Goal: Task Accomplishment & Management: Use online tool/utility

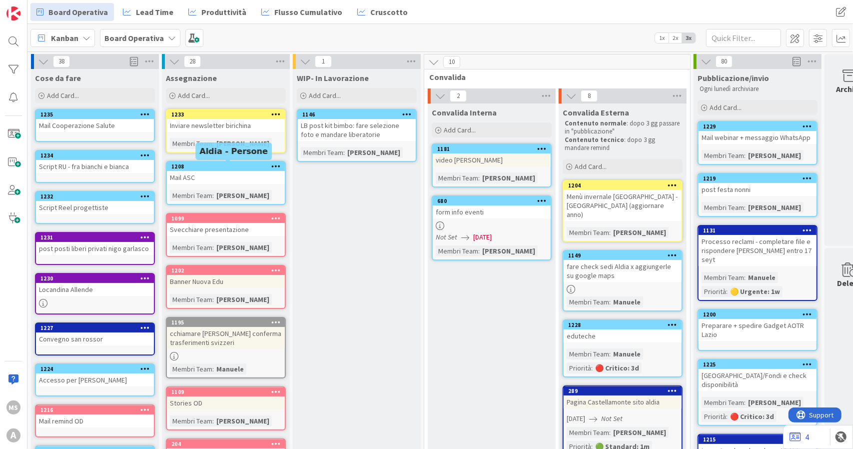
click at [236, 171] on div "Mail ASC" at bounding box center [226, 177] width 118 height 13
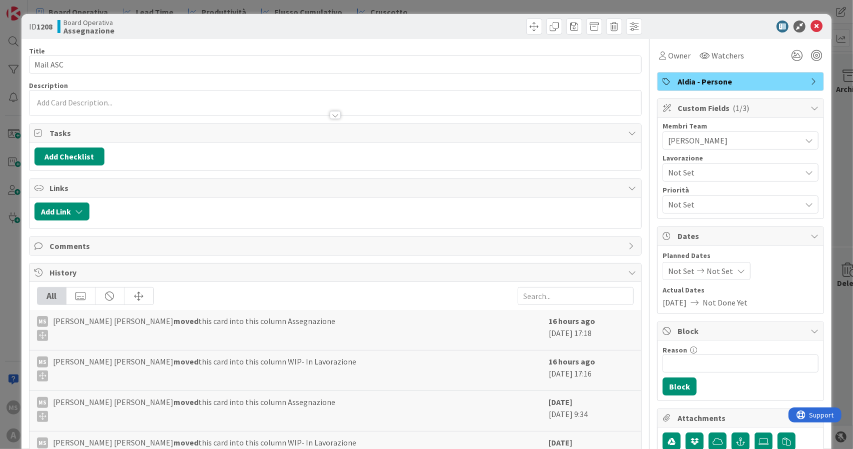
click at [702, 134] on span "[PERSON_NAME]" at bounding box center [734, 140] width 133 height 12
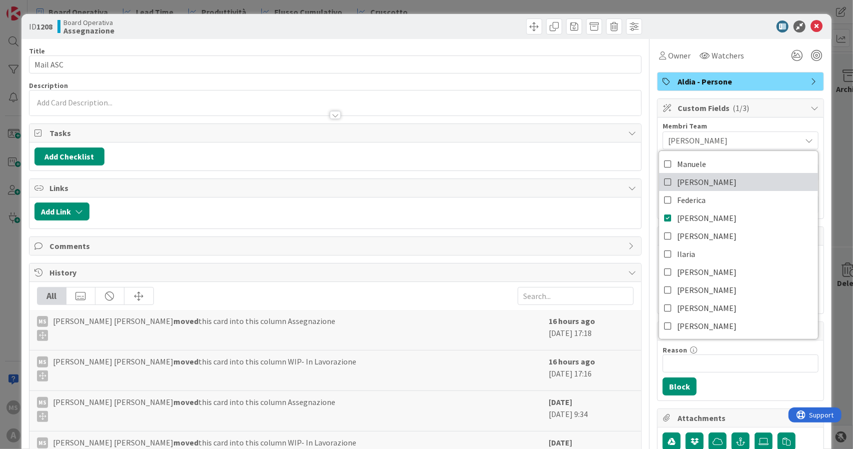
click at [697, 187] on span "[PERSON_NAME]" at bounding box center [706, 181] width 59 height 15
click at [694, 213] on link "[PERSON_NAME]" at bounding box center [738, 218] width 159 height 18
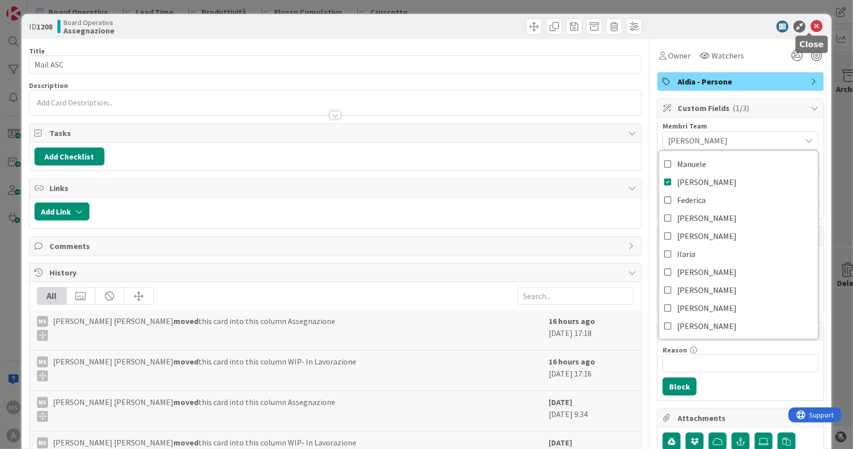
click at [810, 23] on icon at bounding box center [816, 26] width 12 height 12
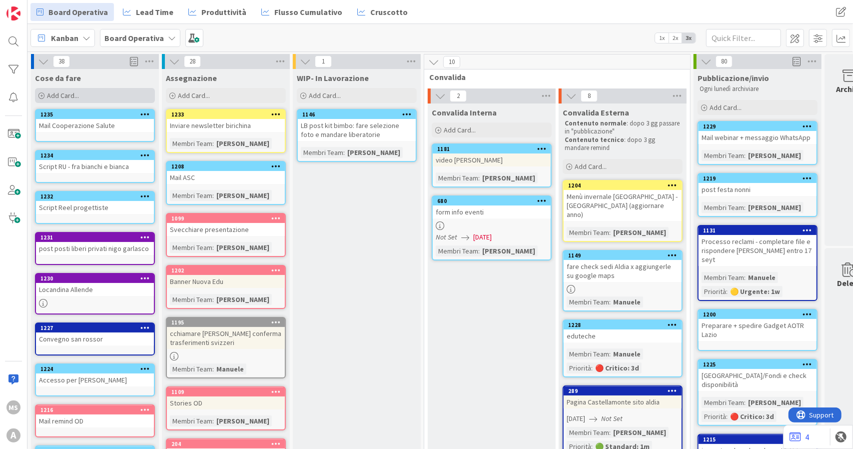
click at [63, 96] on span "Add Card..." at bounding box center [63, 95] width 32 height 9
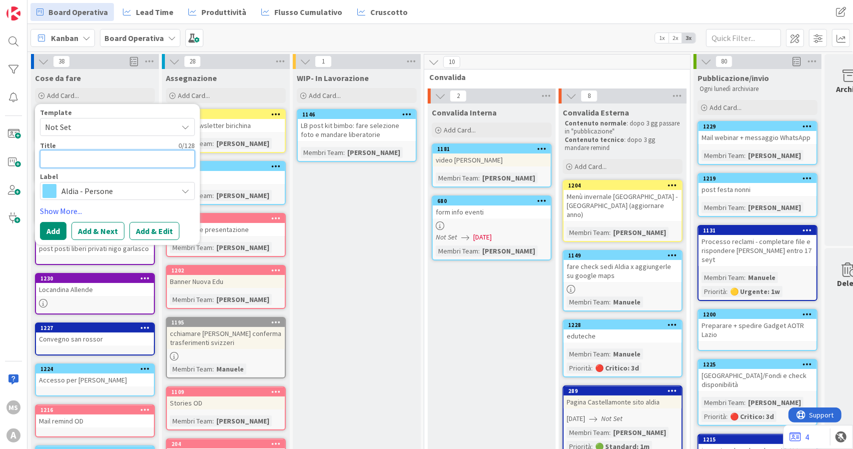
type textarea "x"
type textarea "m"
type textarea "x"
type textarea "me"
type textarea "x"
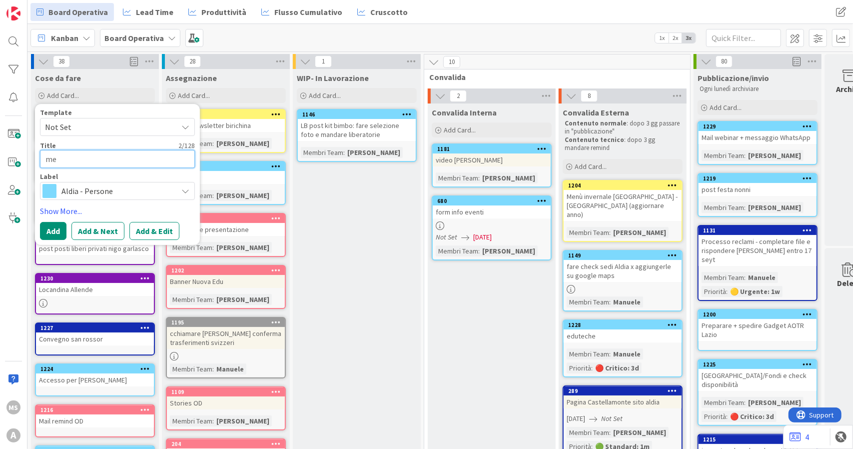
type textarea "mes"
type textarea "x"
type textarea "mess"
type textarea "x"
type textarea "messa"
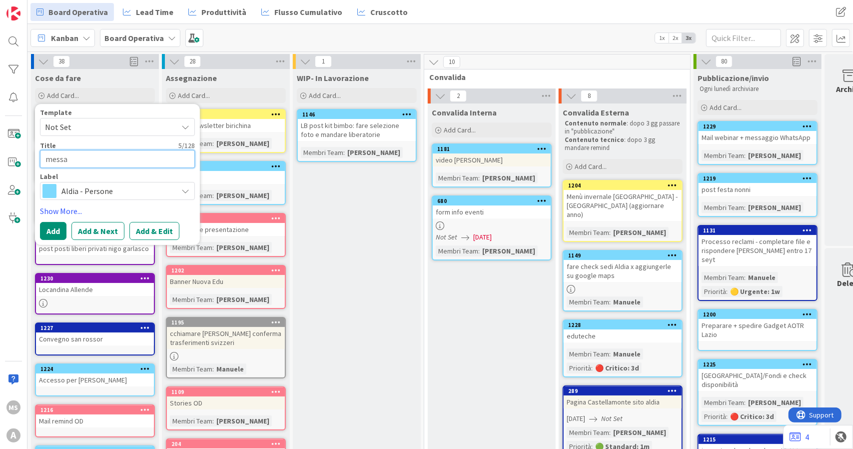
type textarea "x"
type textarea "messag"
type textarea "x"
type textarea "messagg"
type textarea "x"
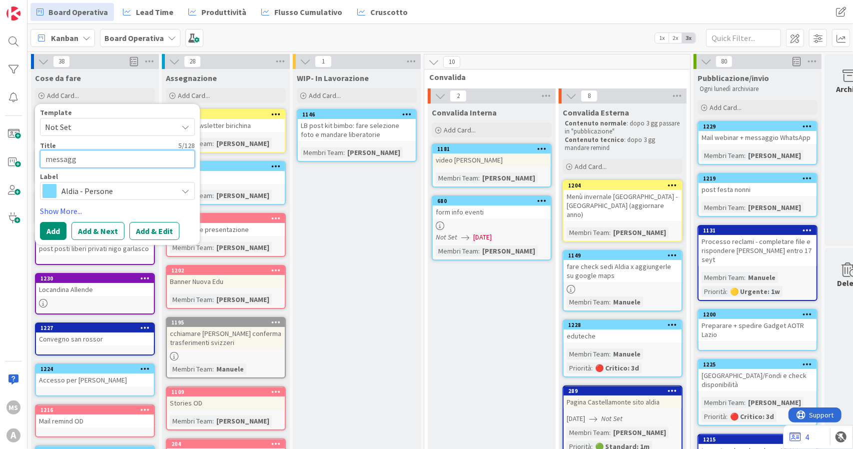
type textarea "messaggi"
type textarea "x"
type textarea "messaggio"
type textarea "x"
type textarea "messaggio k"
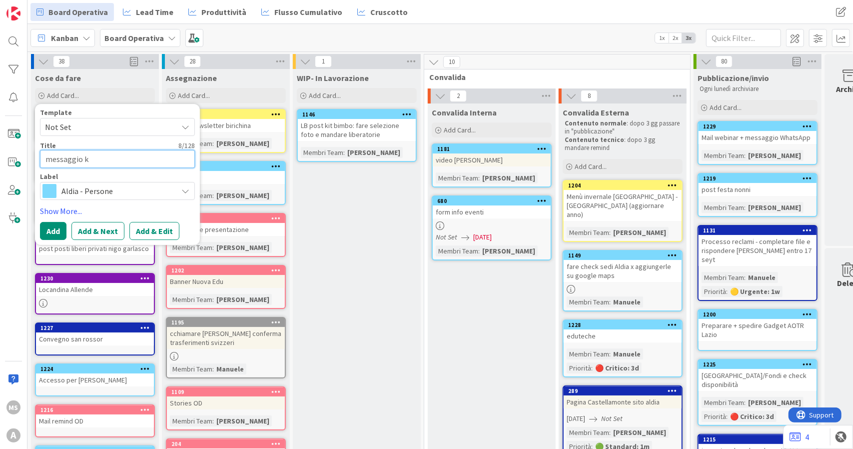
type textarea "x"
type textarea "messaggio kl"
type textarea "x"
type textarea "messaggio kli"
type textarea "x"
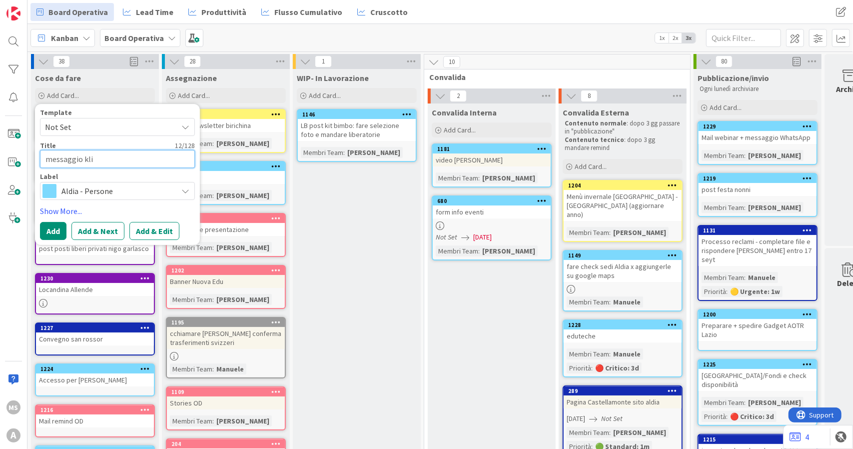
type textarea "messaggio klin"
type textarea "x"
type textarea "messaggio klind"
type textarea "x"
type textarea "messaggio klin"
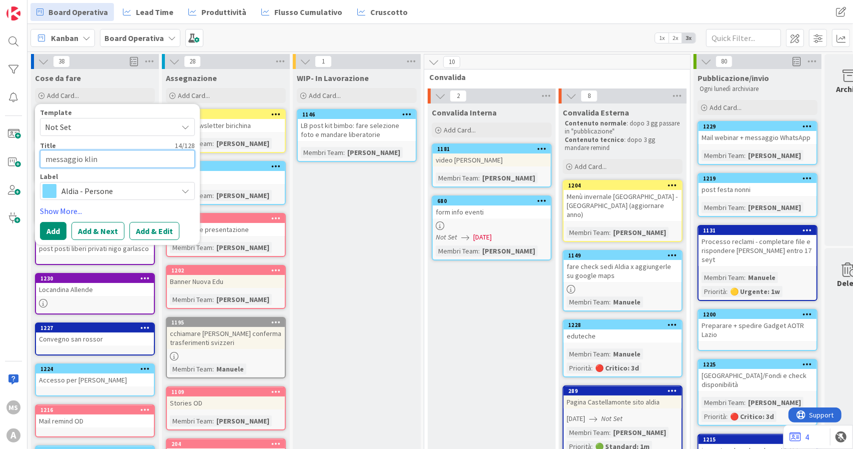
type textarea "x"
type textarea "messaggio kli"
type textarea "x"
type textarea "messaggio kl"
type textarea "x"
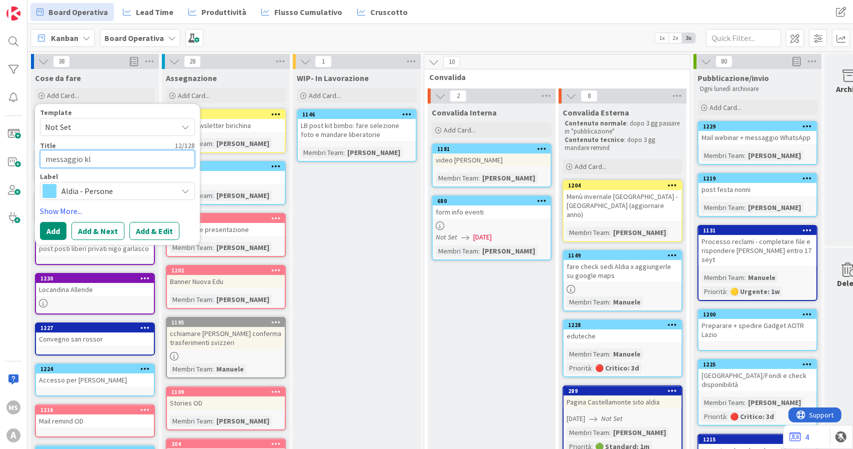
type textarea "messaggio k"
type textarea "x"
type textarea "messaggio ki"
type textarea "x"
type textarea "messaggio kin"
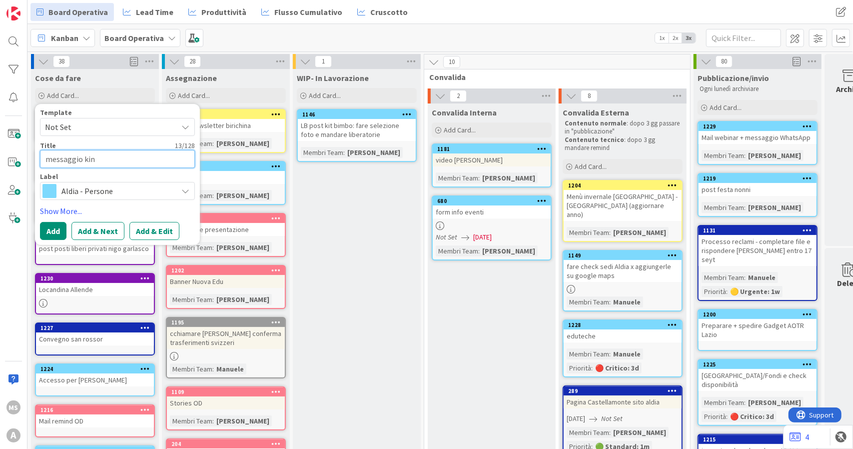
type textarea "x"
type textarea "messaggio kind"
type textarea "x"
type textarea "messaggio kinde"
type textarea "x"
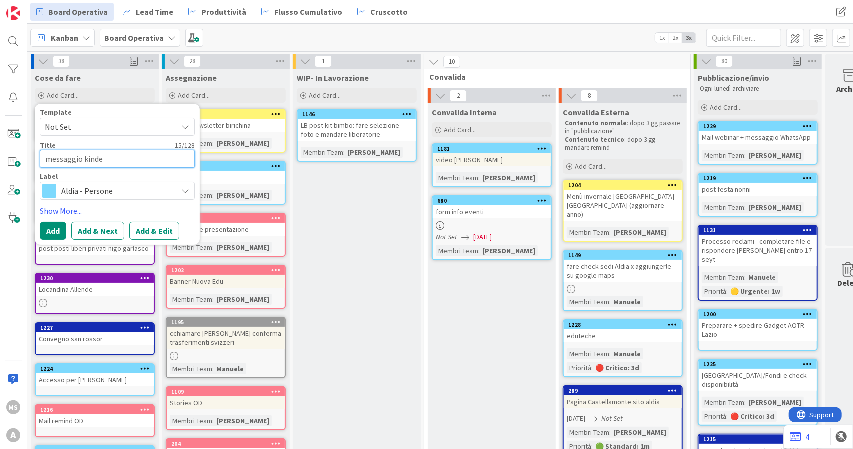
type textarea "messaggio kinder"
type textarea "x"
type textarea "messaggio kindert"
type textarea "x"
type textarea "messaggio kinderta"
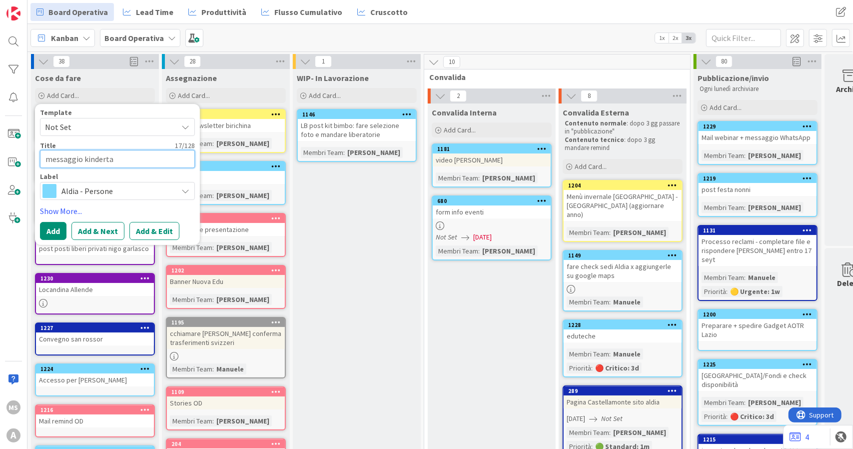
type textarea "x"
type textarea "messaggio kindertap"
type textarea "x"
type textarea "messaggio kindertap"
type textarea "x"
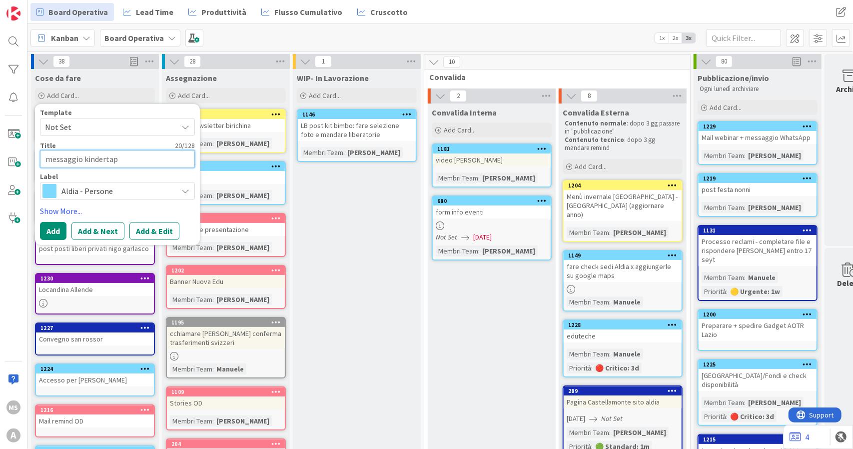
type textarea "messaggio kindertap G"
type textarea "x"
type textarea "messaggio kindertap Ga"
type textarea "x"
type textarea "messaggio kindertap Gar"
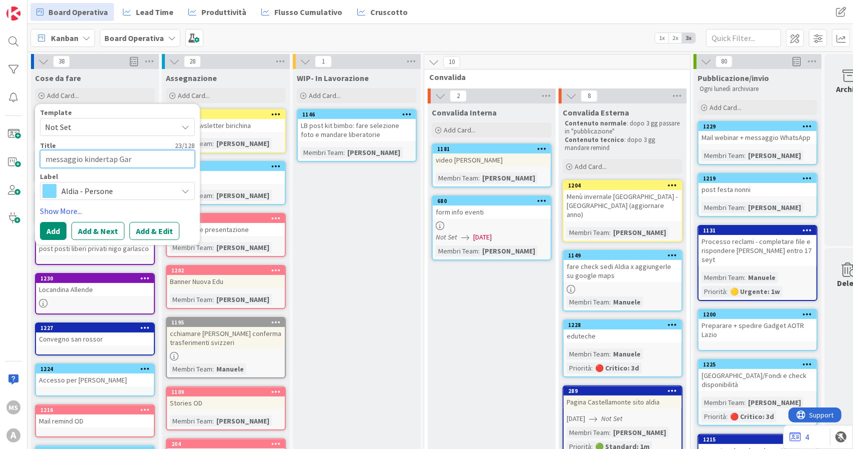
type textarea "x"
type textarea "messaggio kindertap Garl"
type textarea "x"
type textarea "messaggio kindertap [PERSON_NAME]"
type textarea "x"
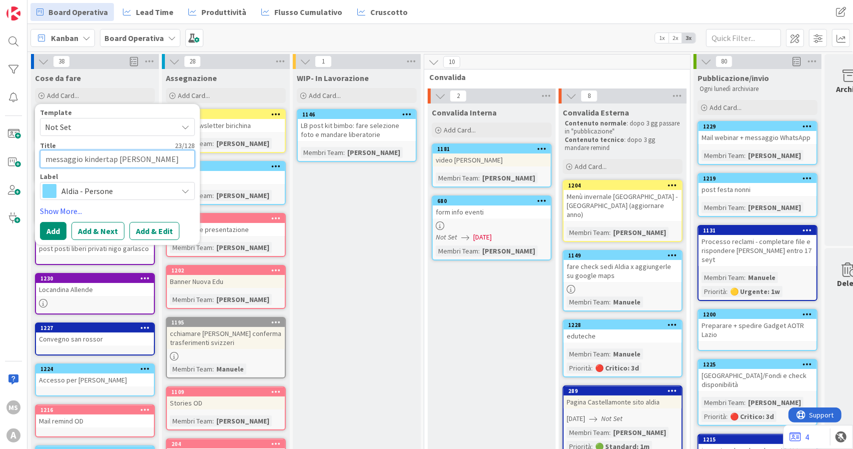
type textarea "messaggio kindertap Garlas"
type textarea "x"
type textarea "messaggio kindertap Garlasc"
type textarea "x"
type textarea "messaggio kindertap Garlasco"
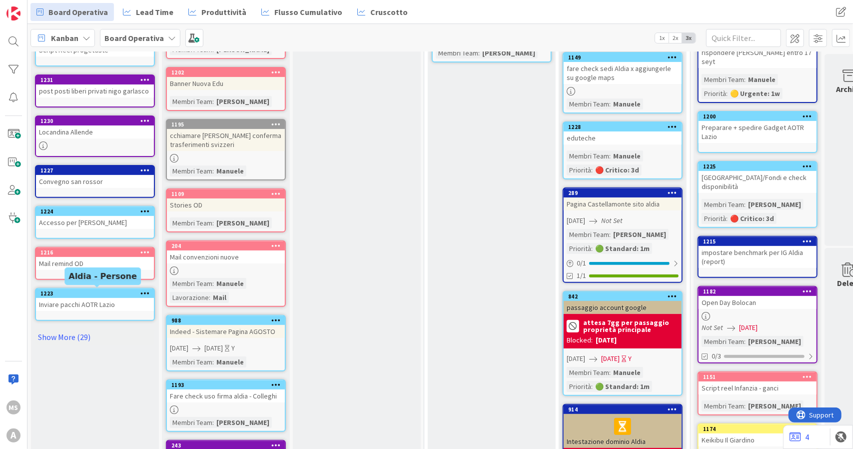
scroll to position [200, 0]
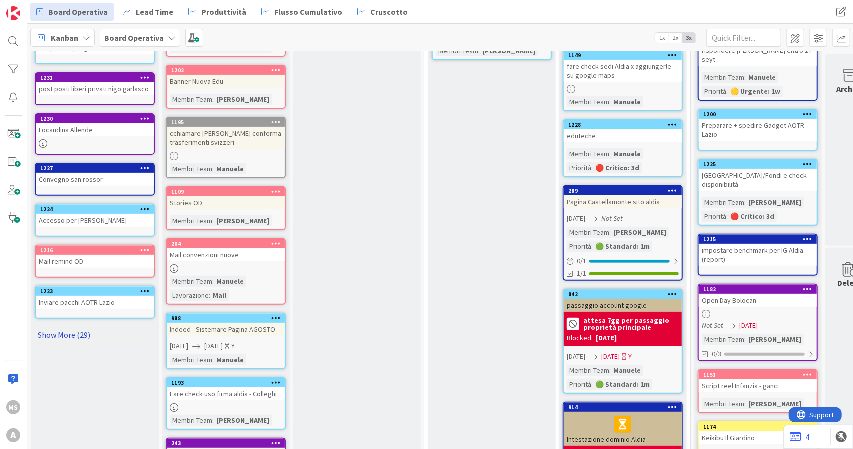
click at [73, 328] on link "Show More (29)" at bounding box center [95, 335] width 120 height 16
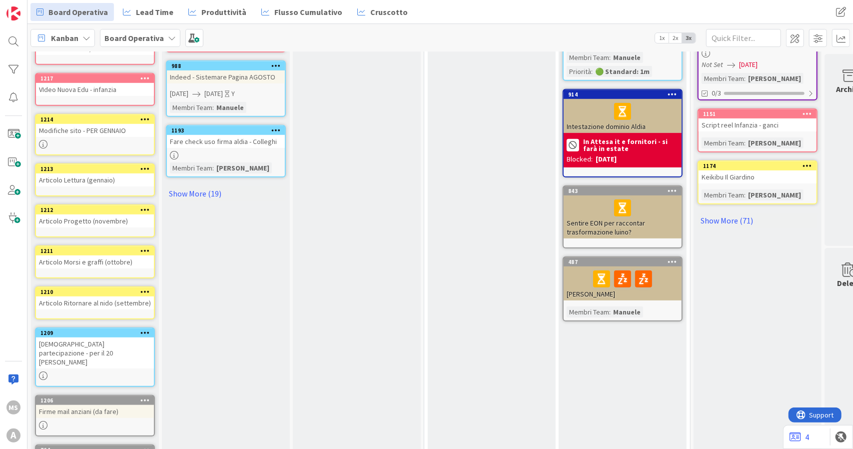
scroll to position [549, 0]
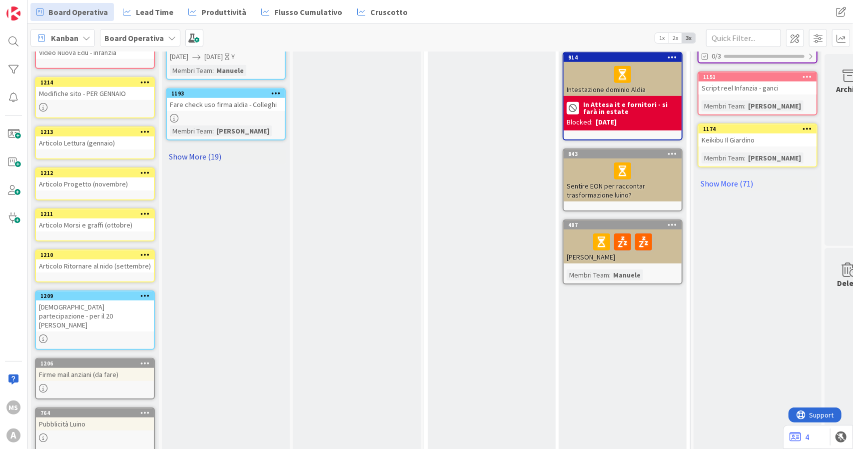
click at [172, 160] on link "Show More (19)" at bounding box center [226, 156] width 120 height 16
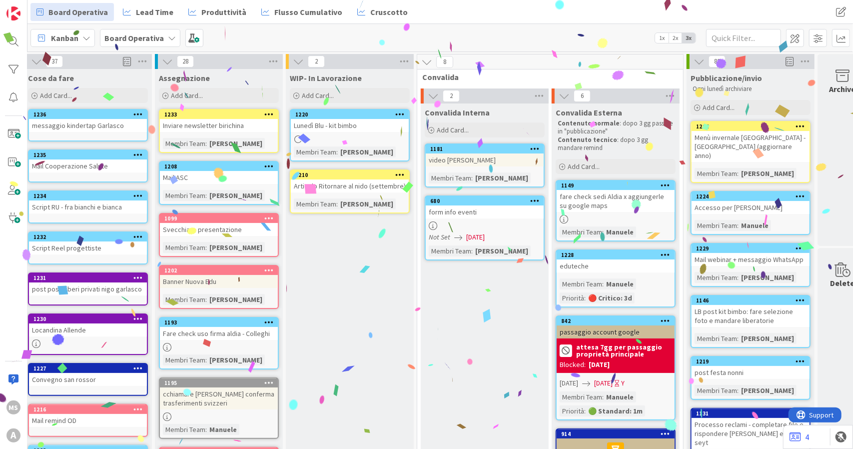
scroll to position [0, 0]
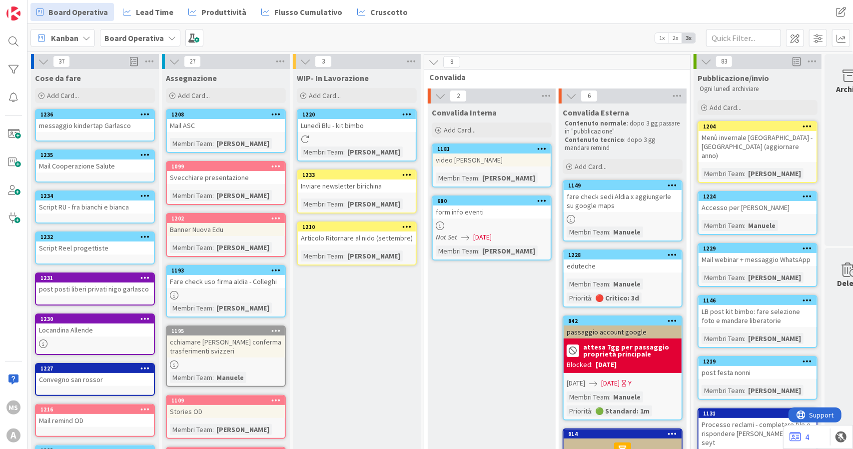
click at [363, 188] on div "Inviare newsletter birichina" at bounding box center [357, 185] width 118 height 13
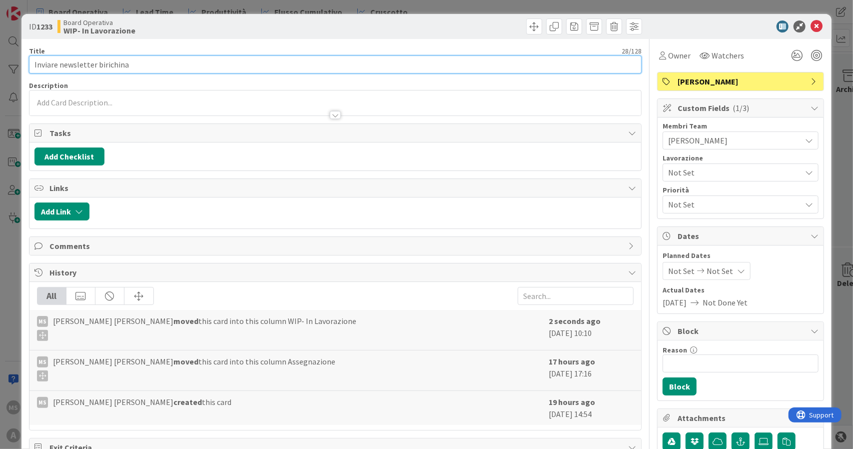
click at [191, 60] on input "Inviare newsletter birichina" at bounding box center [335, 64] width 613 height 18
type input "Inviare newsletter birichina + audience"
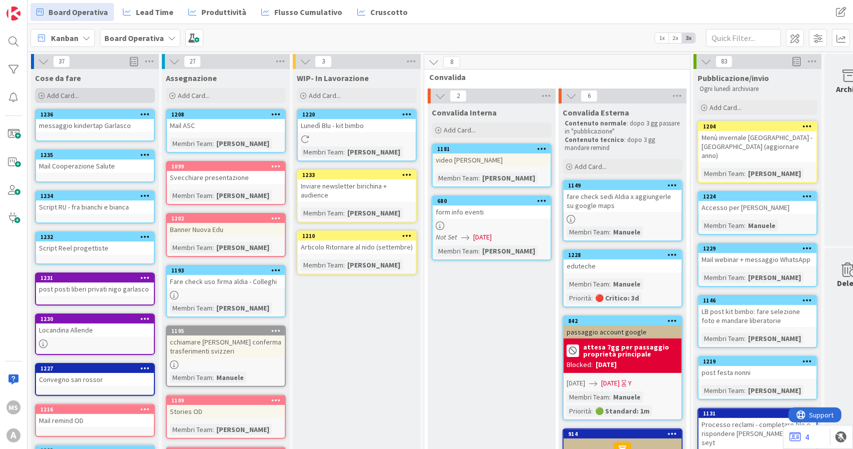
click at [50, 92] on span "Add Card..." at bounding box center [63, 95] width 32 height 9
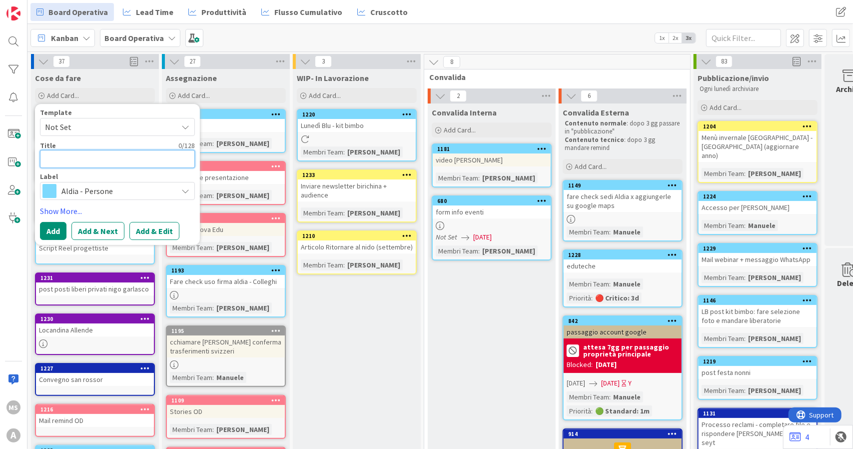
type textarea "x"
type textarea "K"
type textarea "x"
type textarea "Ki"
type textarea "x"
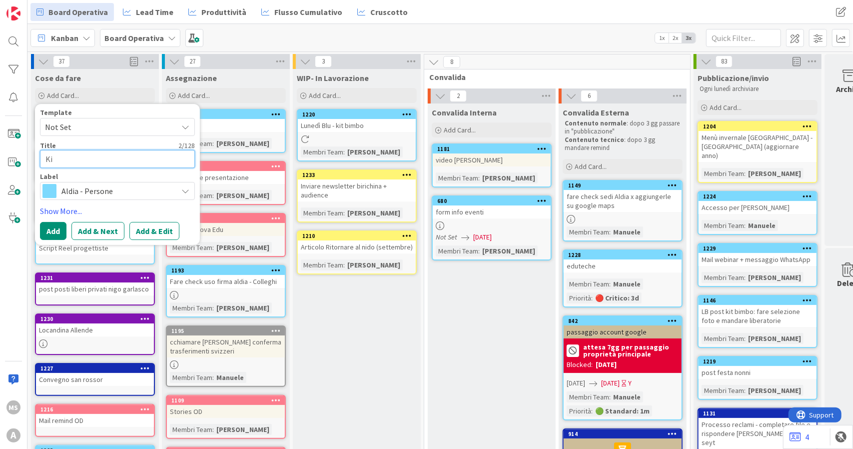
type textarea "K"
type textarea "x"
type textarea "c"
type textarea "C"
type textarea "x"
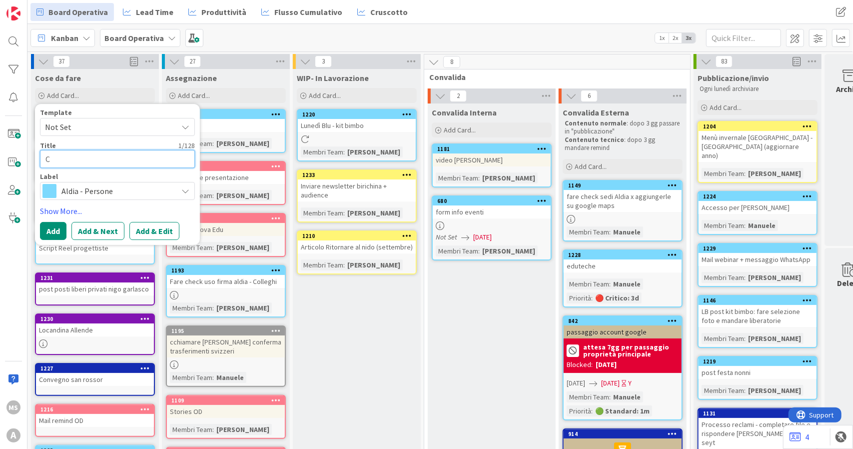
type textarea "Co"
type textarea "x"
type textarea "Con"
type textarea "x"
type textarea "Cont"
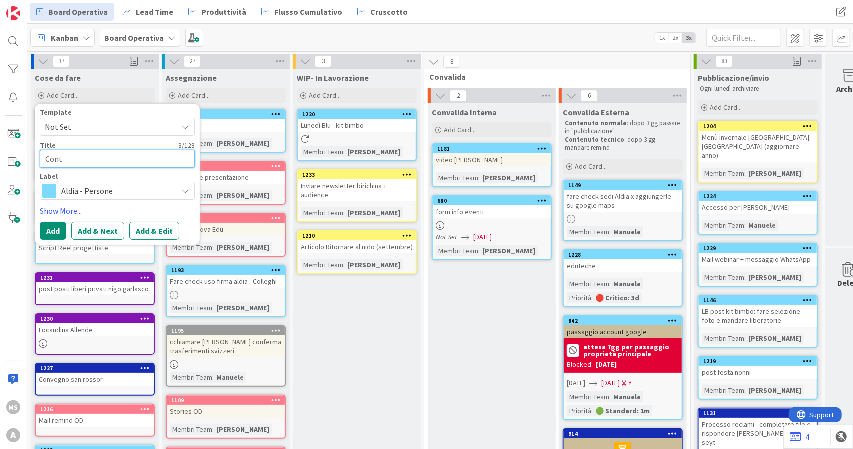
type textarea "x"
type textarea "Conta"
type textarea "x"
type textarea "Contat"
type textarea "x"
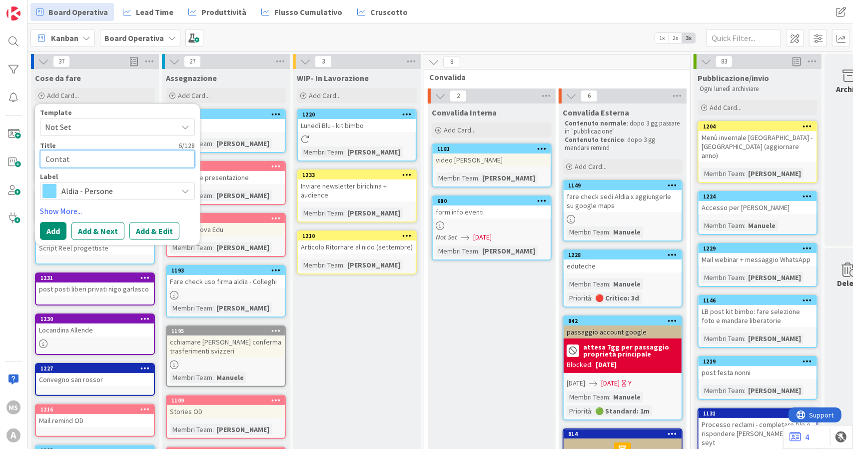
type textarea "Contatt"
type textarea "x"
type textarea "Contatti"
type textarea "x"
type textarea "Contatti"
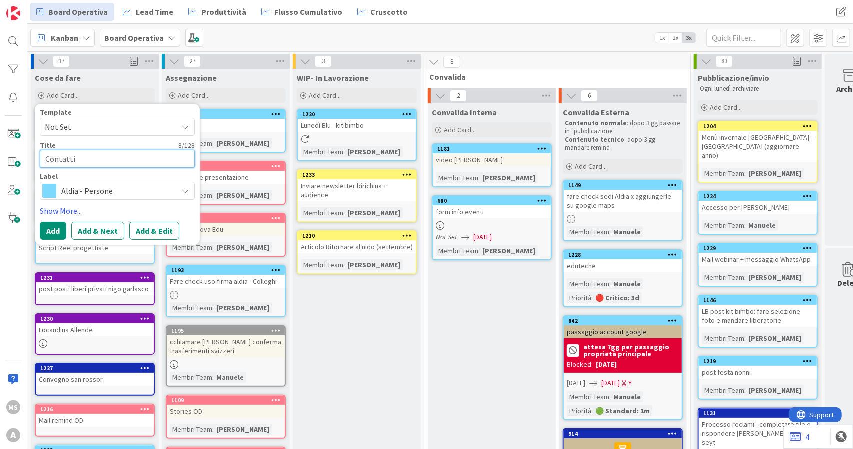
type textarea "x"
type textarea "Contatti k"
type textarea "x"
type textarea "Contatti ki"
type textarea "x"
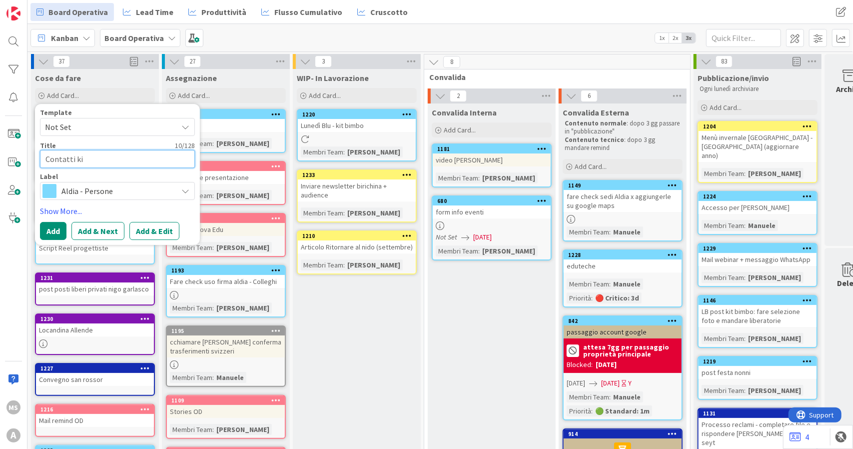
type textarea "Contatti kin"
type textarea "x"
type textarea "Contatti kind"
type textarea "x"
type textarea "Contatti kinde"
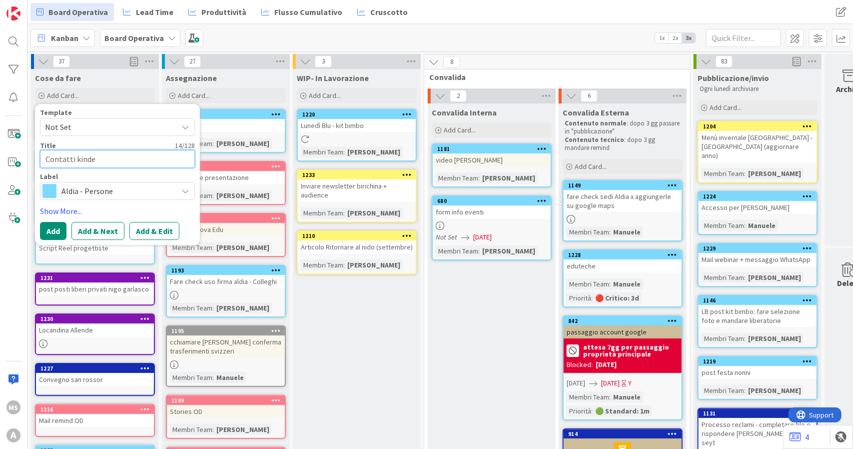
type textarea "x"
type textarea "Contatti kinder"
type textarea "x"
type textarea "Contatti kindera"
type textarea "x"
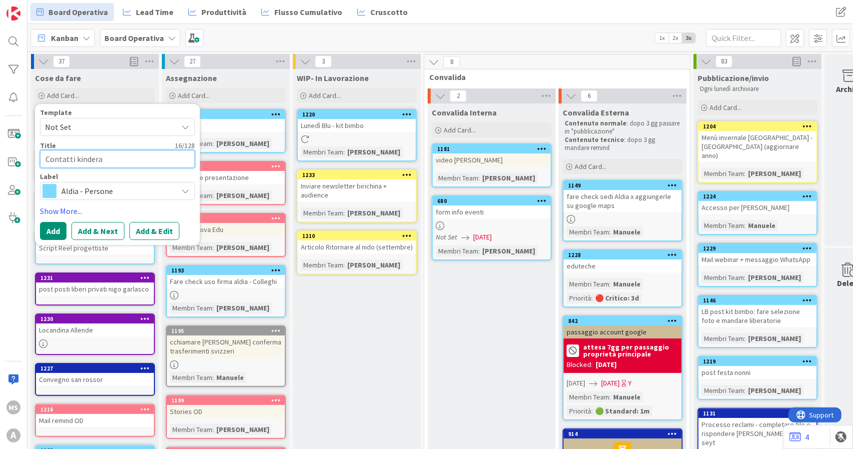
type textarea "Contatti kinder"
type textarea "x"
type textarea "Contatti kindert"
type textarea "x"
type textarea "Contatti kinderta"
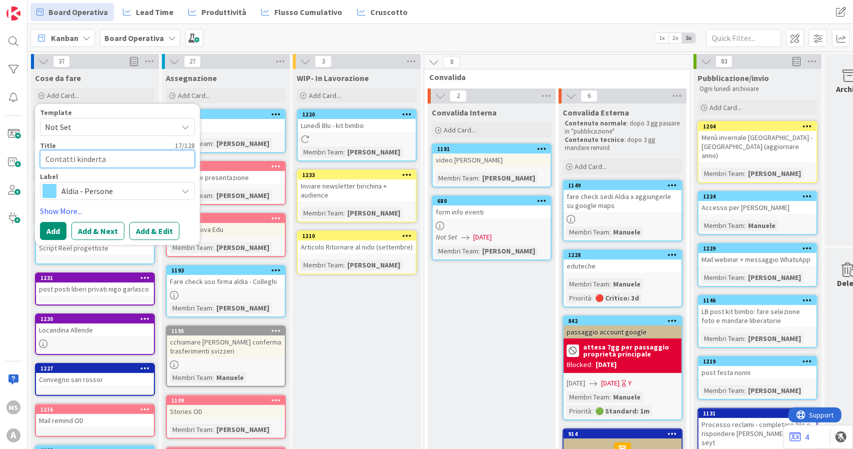
type textarea "x"
type textarea "Contatti kindertap"
drag, startPoint x: 130, startPoint y: 158, endPoint x: 36, endPoint y: 152, distance: 93.6
click at [36, 152] on div "Template Not Set Title 18 / 128 Contatti kindertap Label Aldia - Persone Show M…" at bounding box center [117, 174] width 165 height 141
click at [421, 38] on div "Kanban Board Operativa 1x 2x 3x" at bounding box center [439, 37] width 825 height 27
